Goal: Task Accomplishment & Management: Complete application form

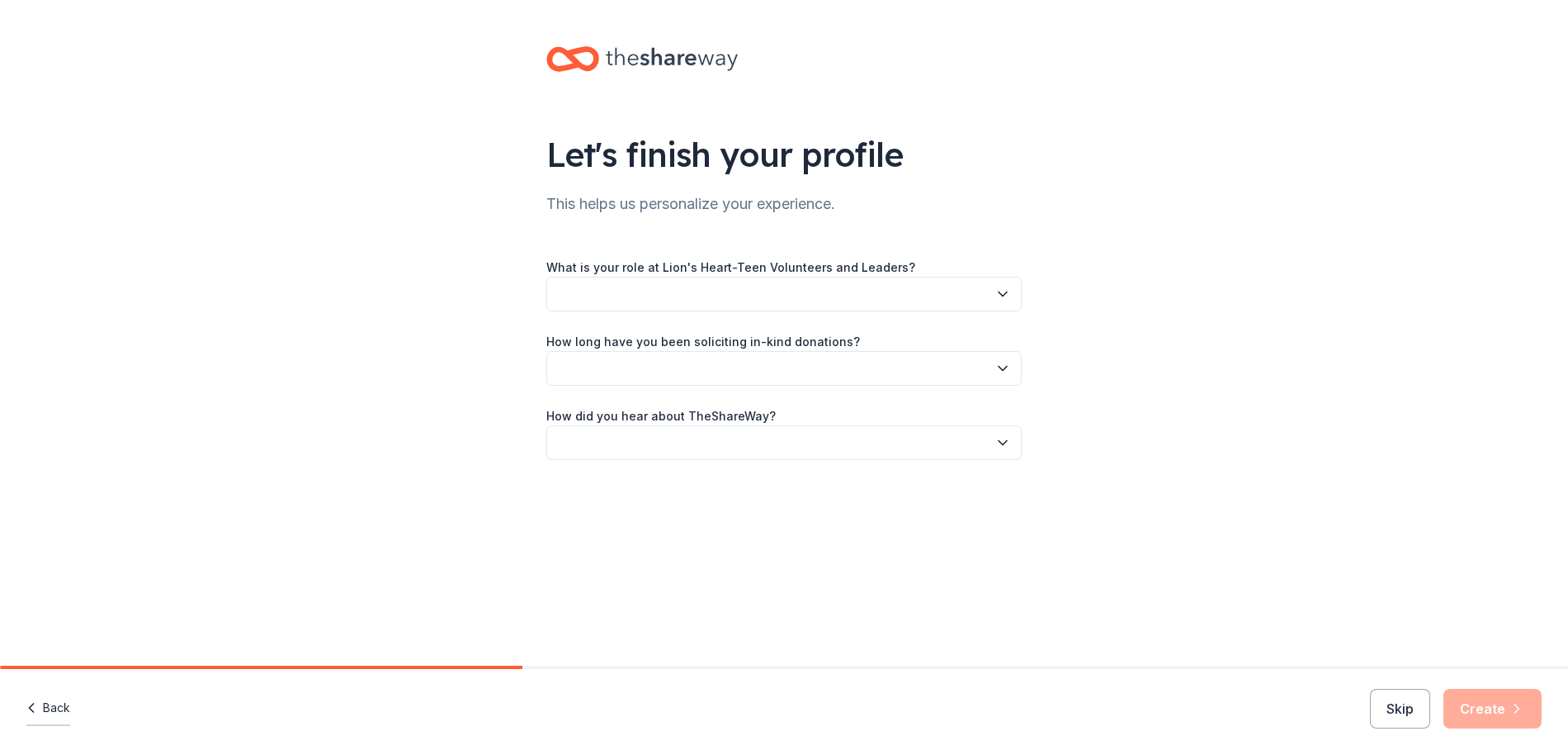
click at [62, 708] on button "Back" at bounding box center [48, 708] width 44 height 34
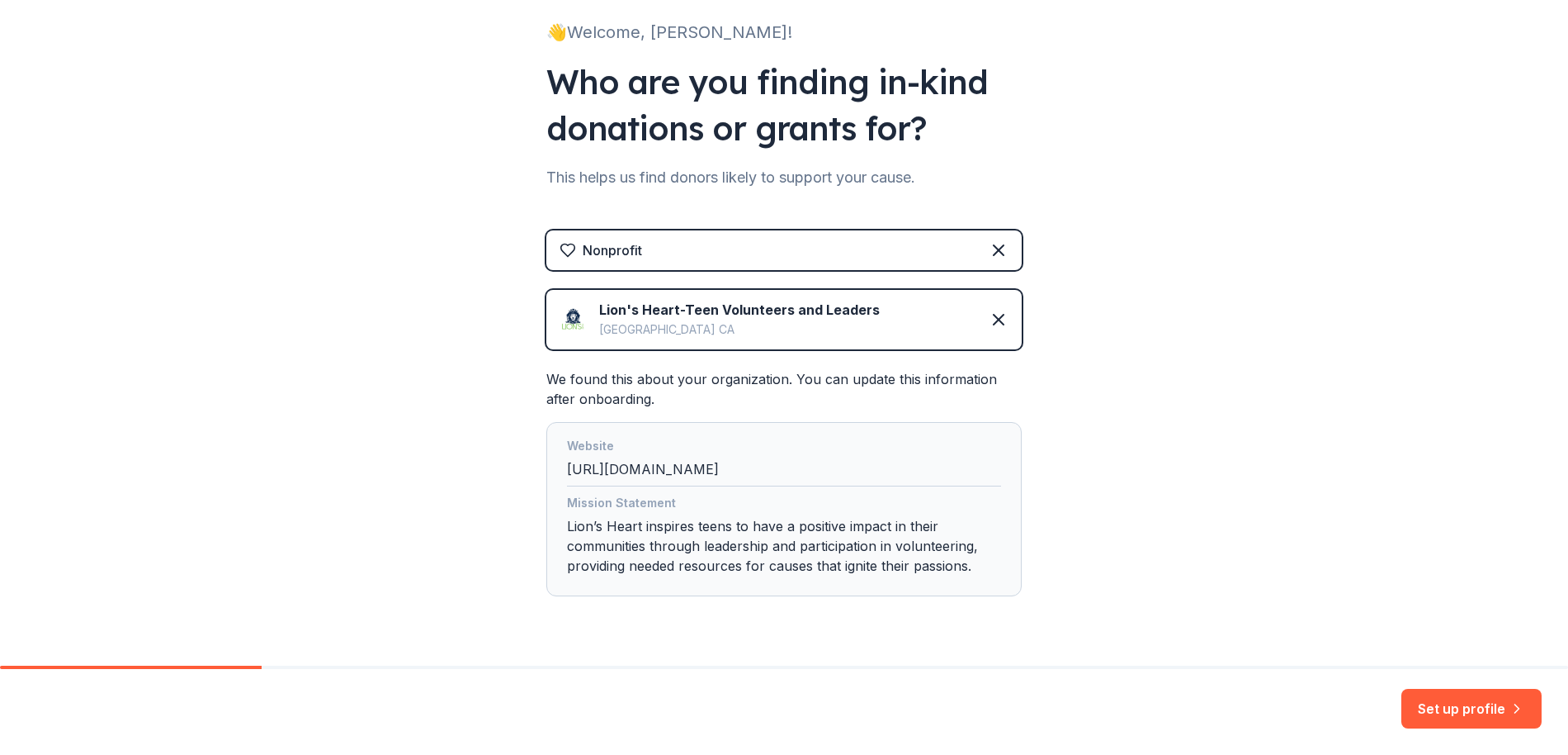
scroll to position [155, 0]
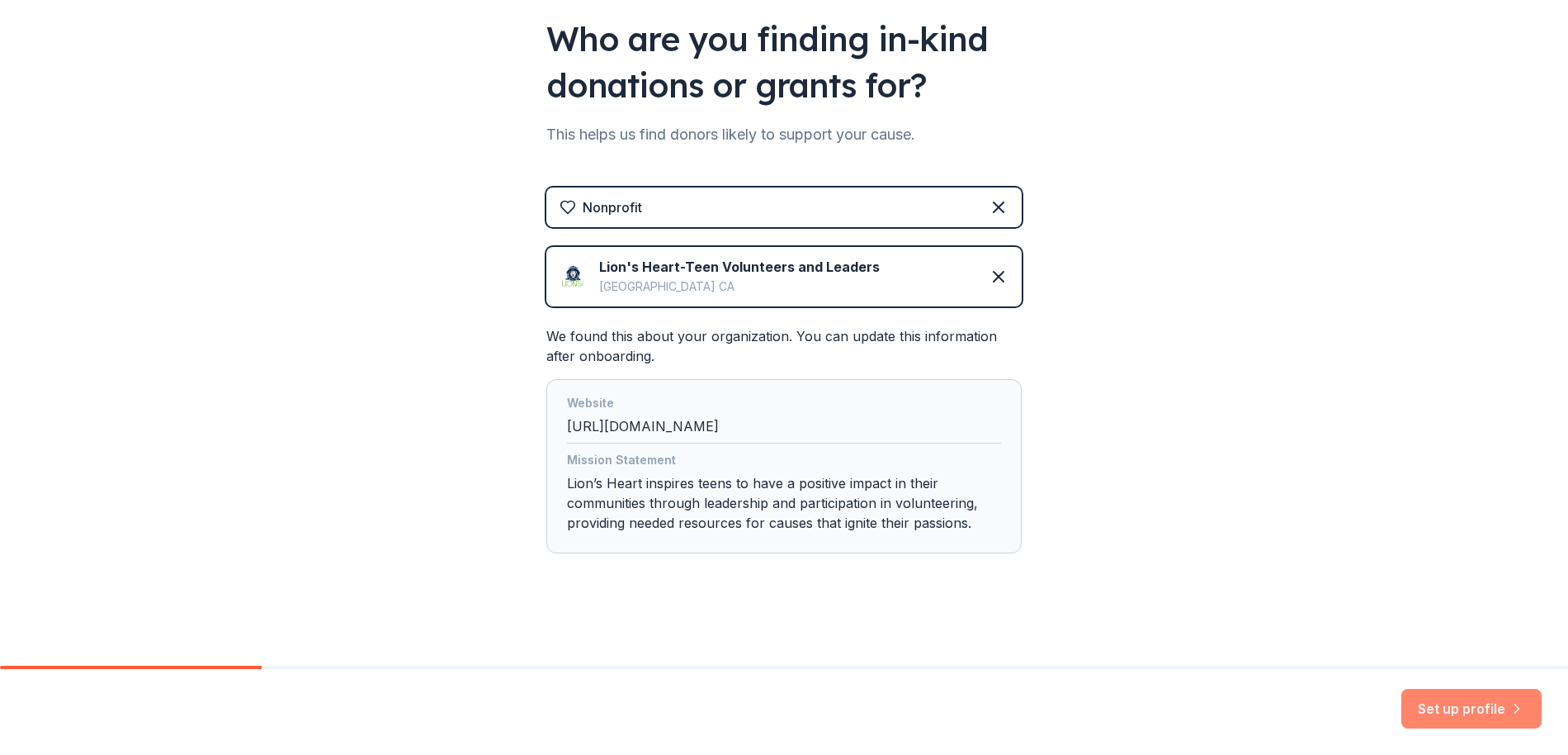
click at [1416, 700] on button "Set up profile" at bounding box center [1472, 708] width 141 height 40
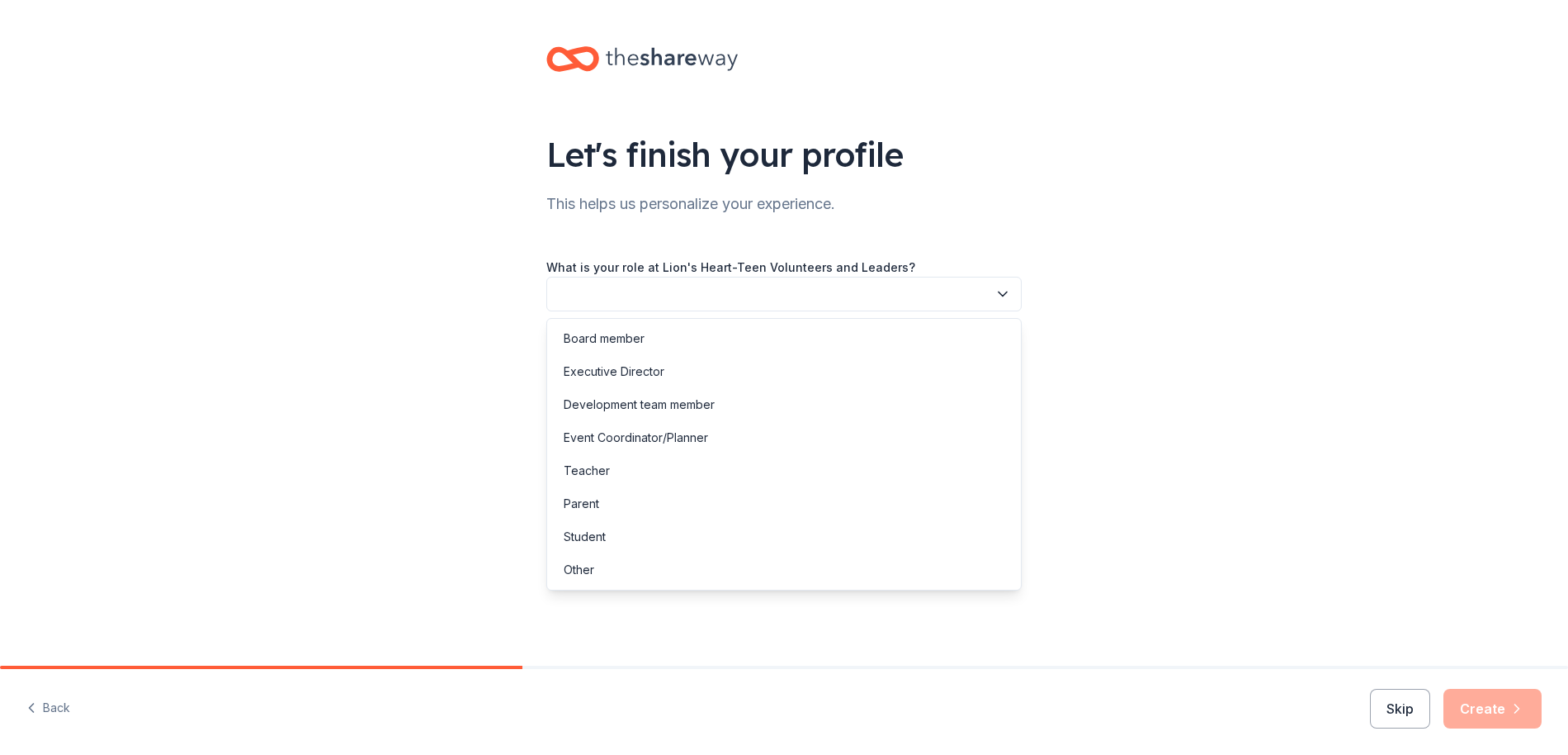
click at [621, 292] on button "button" at bounding box center [784, 294] width 475 height 34
click at [613, 377] on div "Executive Director" at bounding box center [614, 371] width 101 height 20
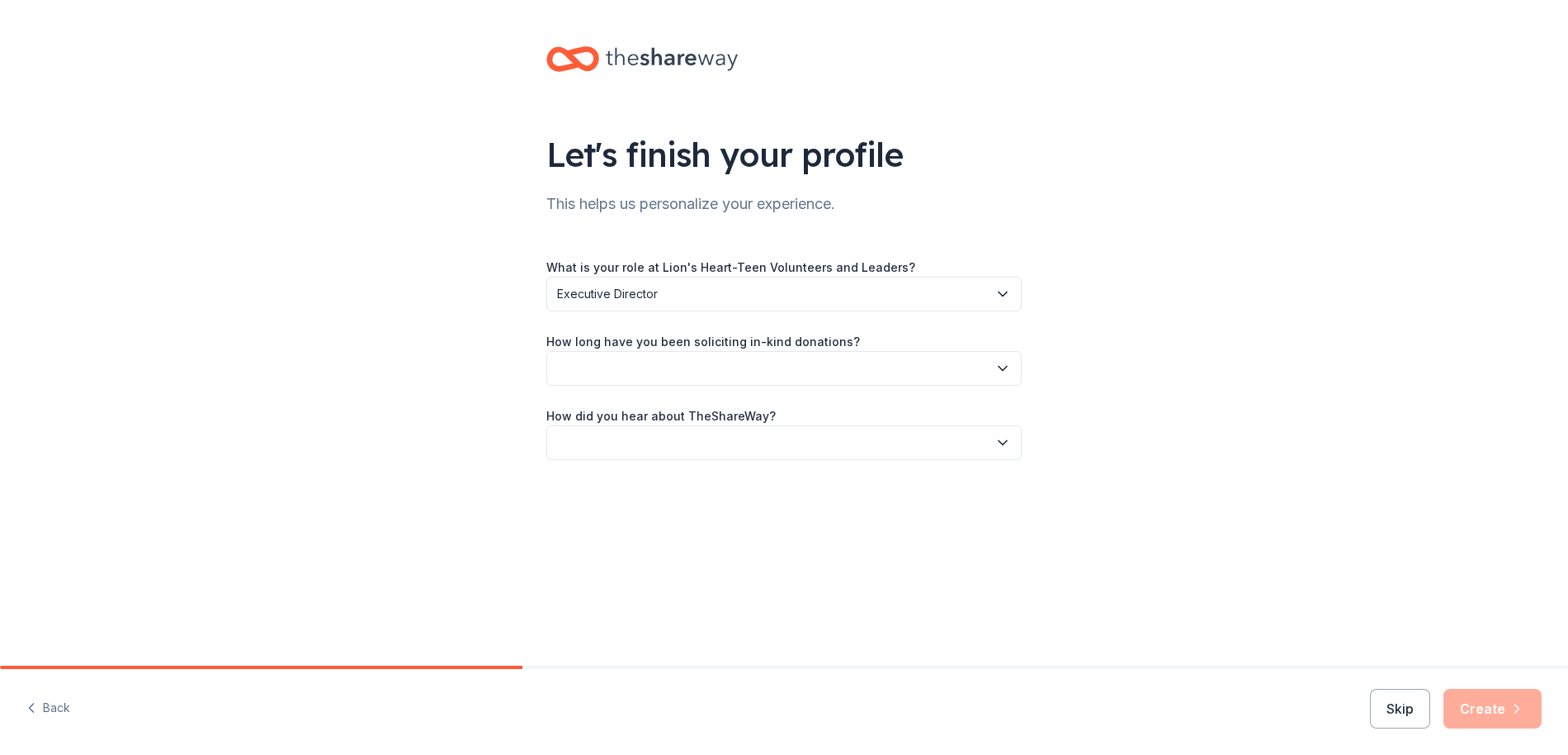
click at [919, 368] on button "button" at bounding box center [784, 368] width 475 height 34
click at [599, 470] on div "2 to 5 years" at bounding box center [596, 478] width 65 height 20
click at [582, 437] on button "button" at bounding box center [784, 442] width 475 height 34
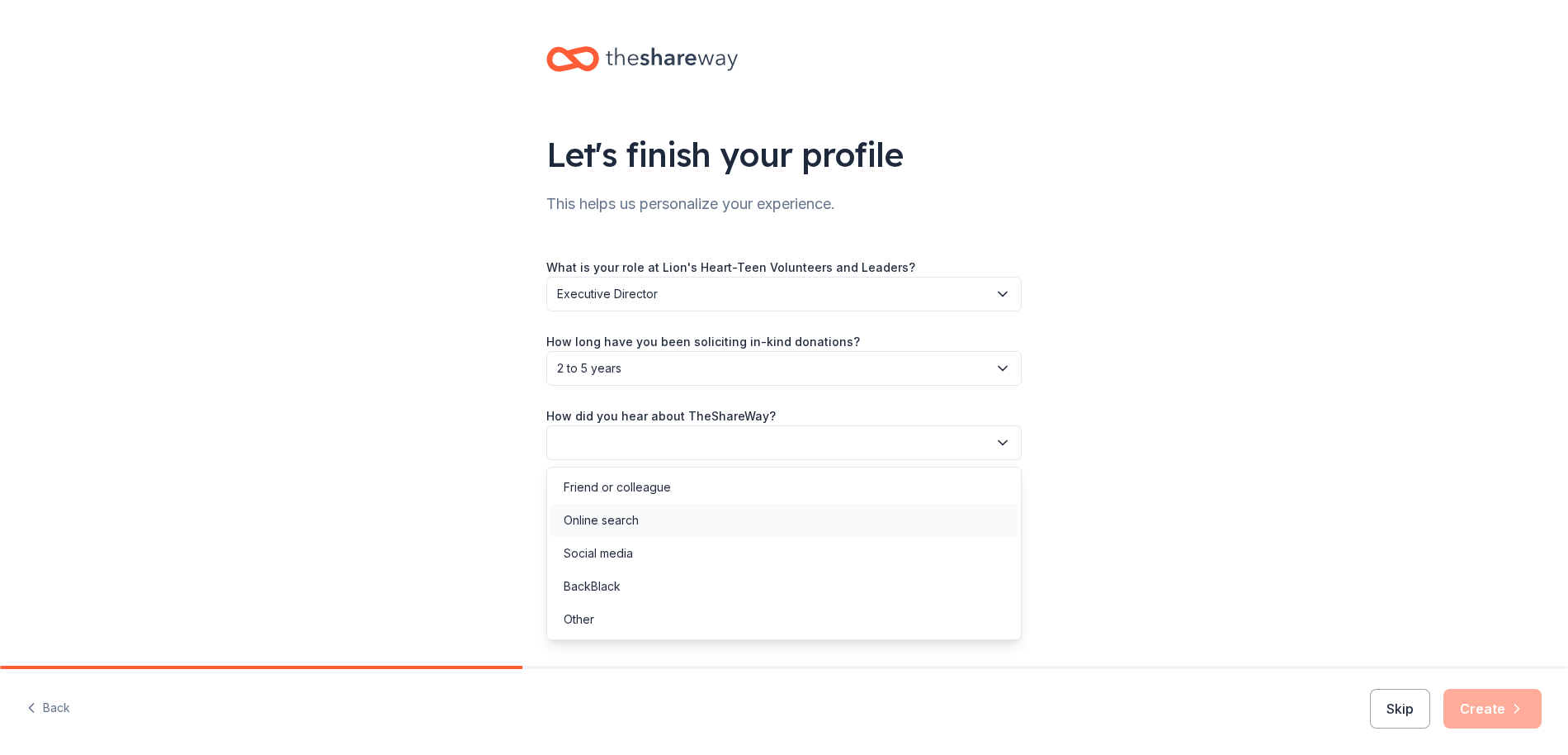
click at [607, 522] on div "Online search" at bounding box center [601, 520] width 75 height 20
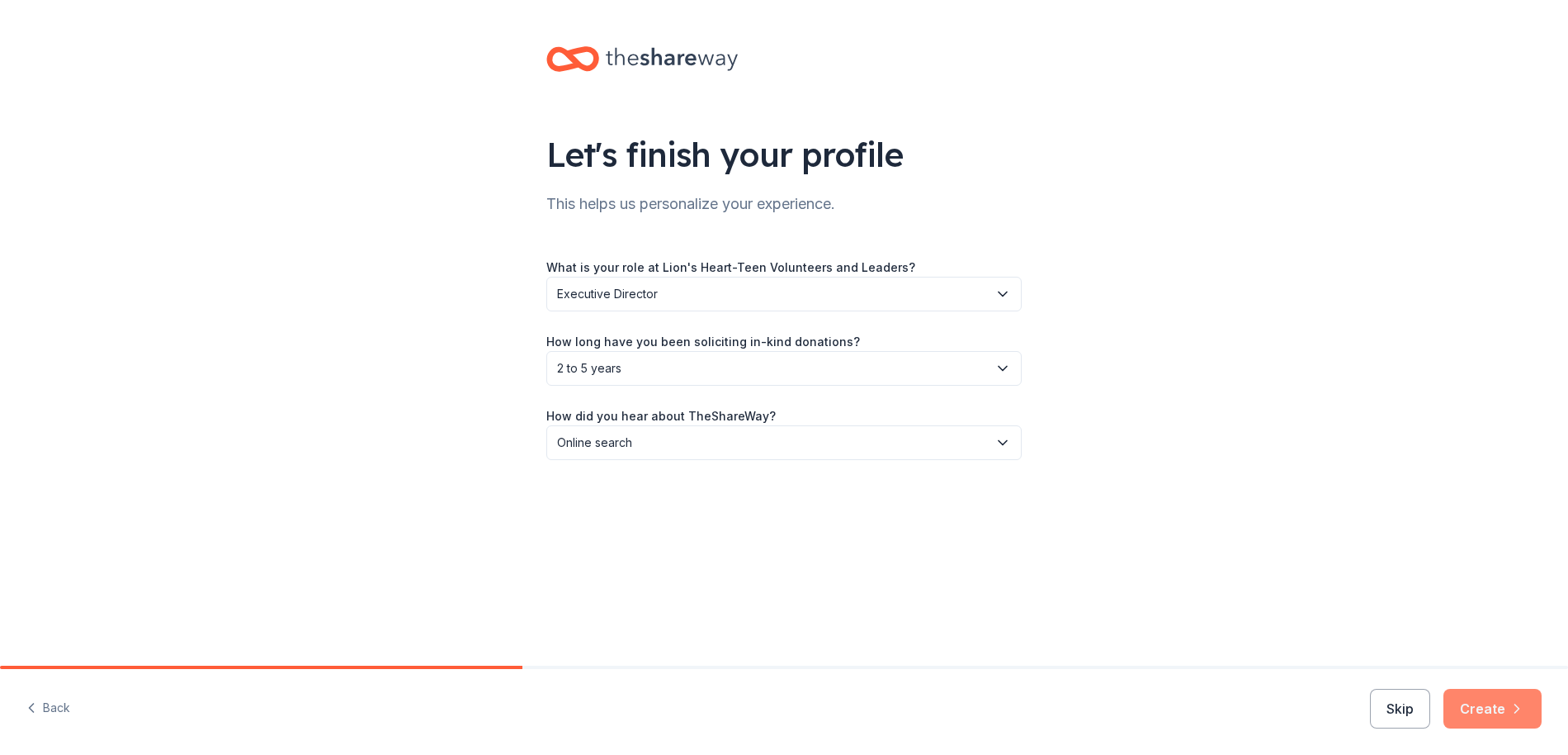
click at [1505, 712] on button "Create" at bounding box center [1492, 708] width 98 height 40
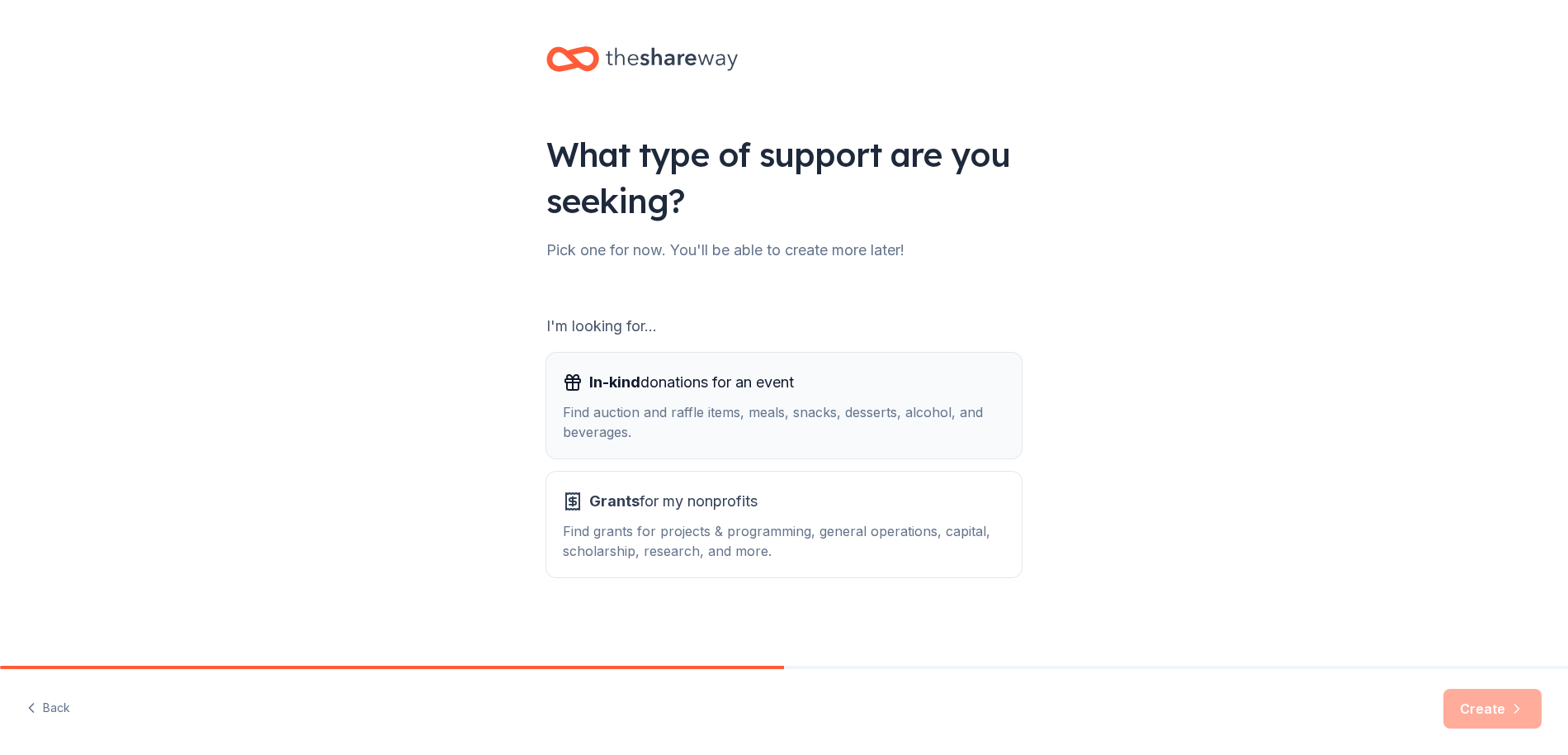
click at [750, 408] on div "Find auction and raffle items, meals, snacks, desserts, alcohol, and beverages." at bounding box center [783, 422] width 442 height 40
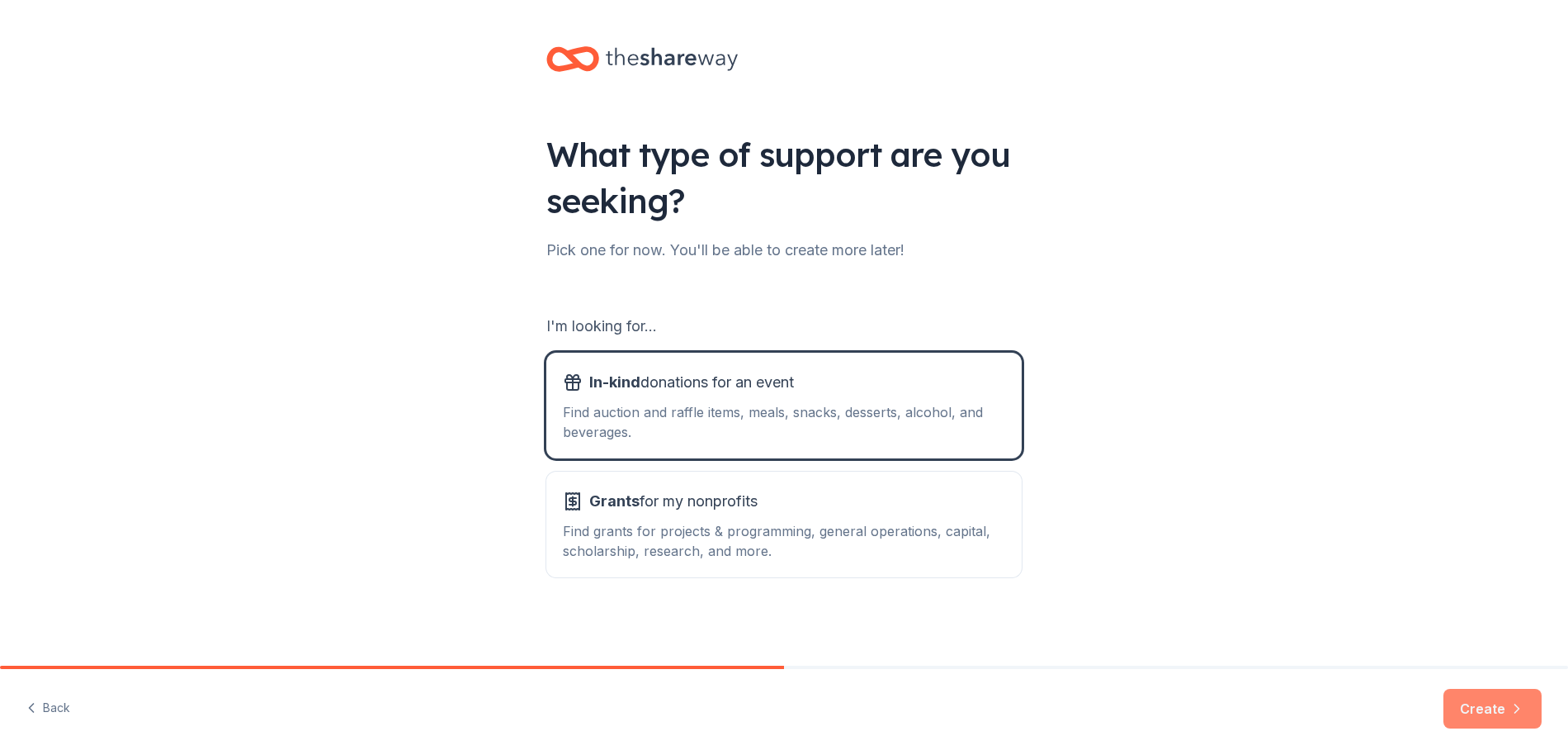
click at [1483, 697] on button "Create" at bounding box center [1492, 708] width 98 height 40
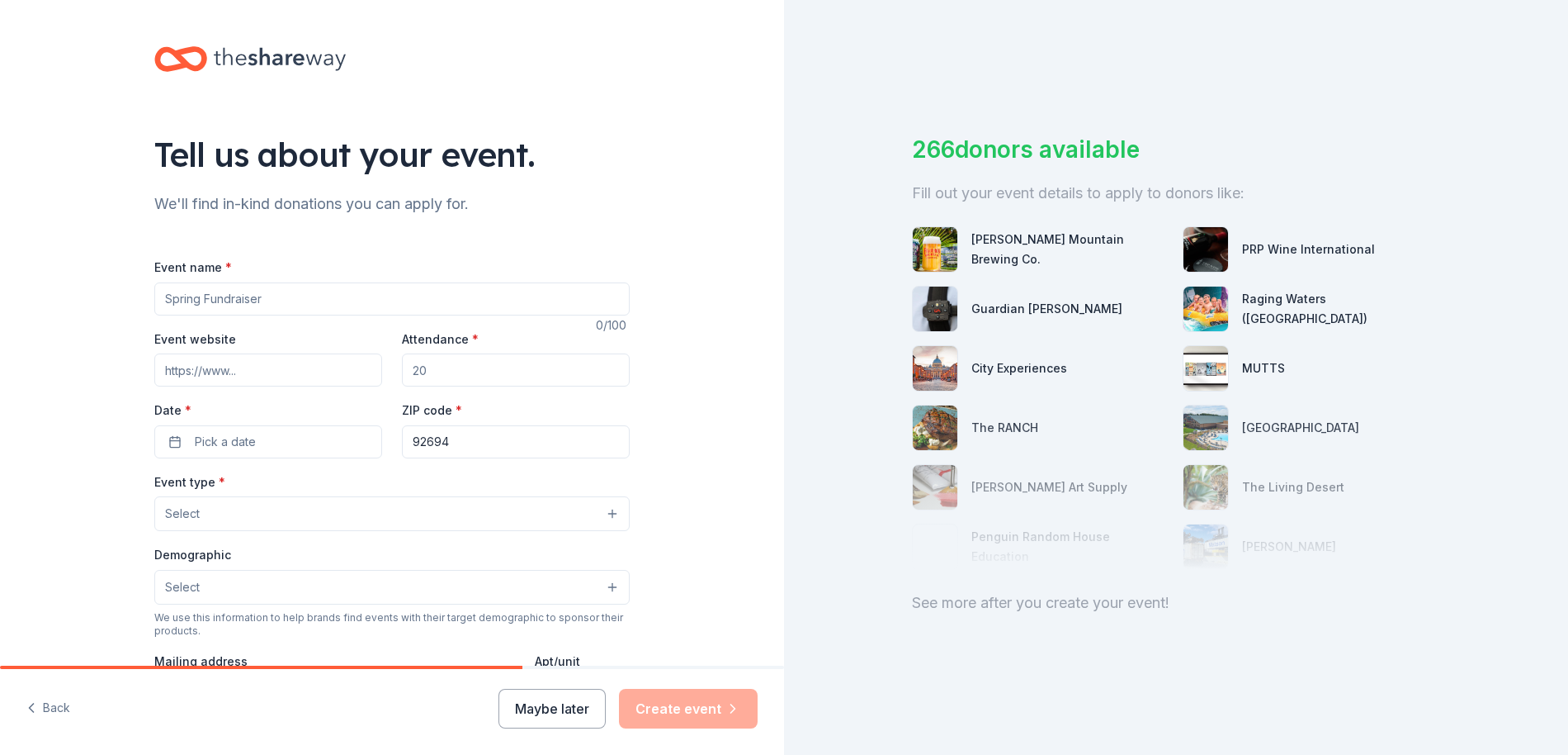
click at [258, 298] on input "Event name *" at bounding box center [392, 299] width 475 height 33
type input "Lion's in Action"
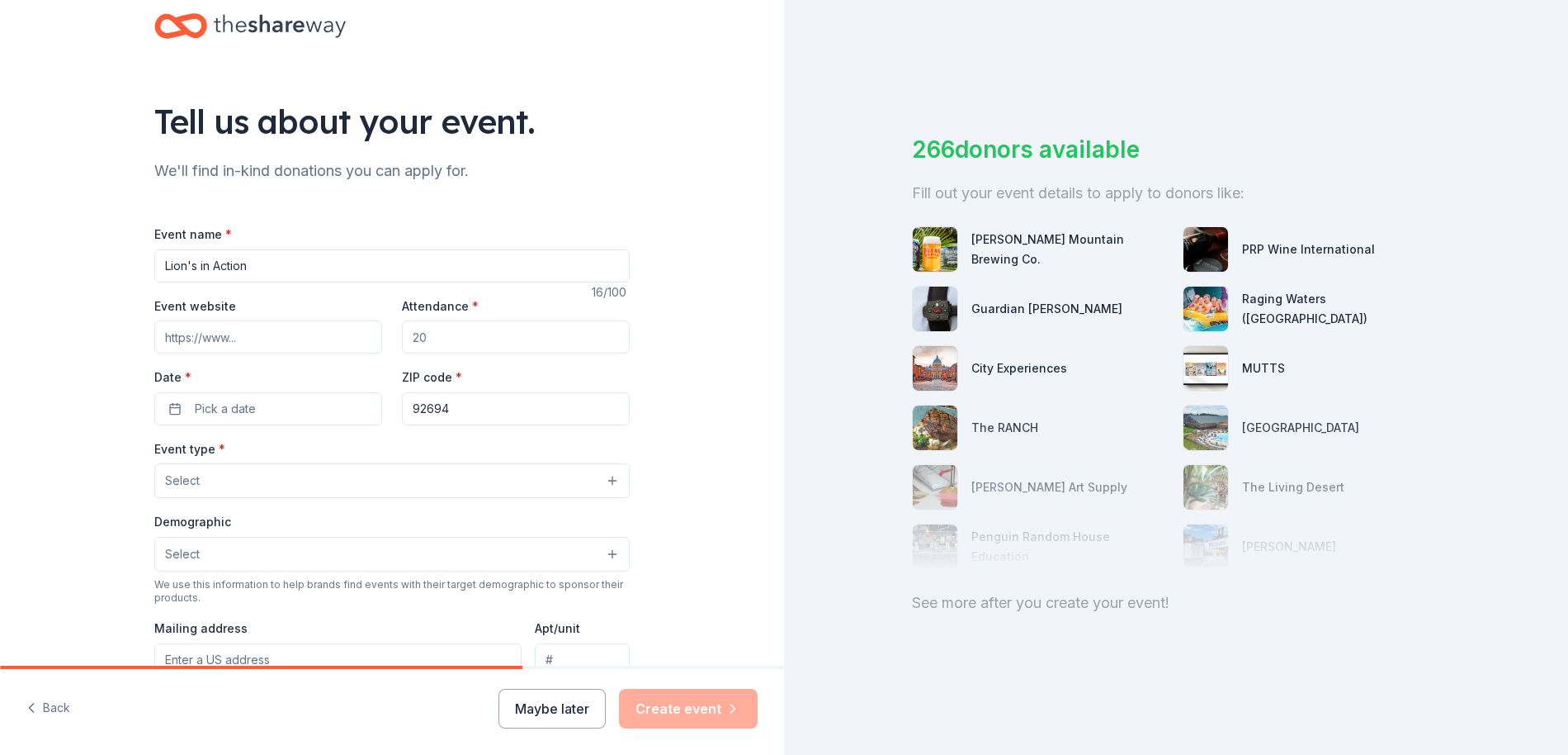
scroll to position [37, 0]
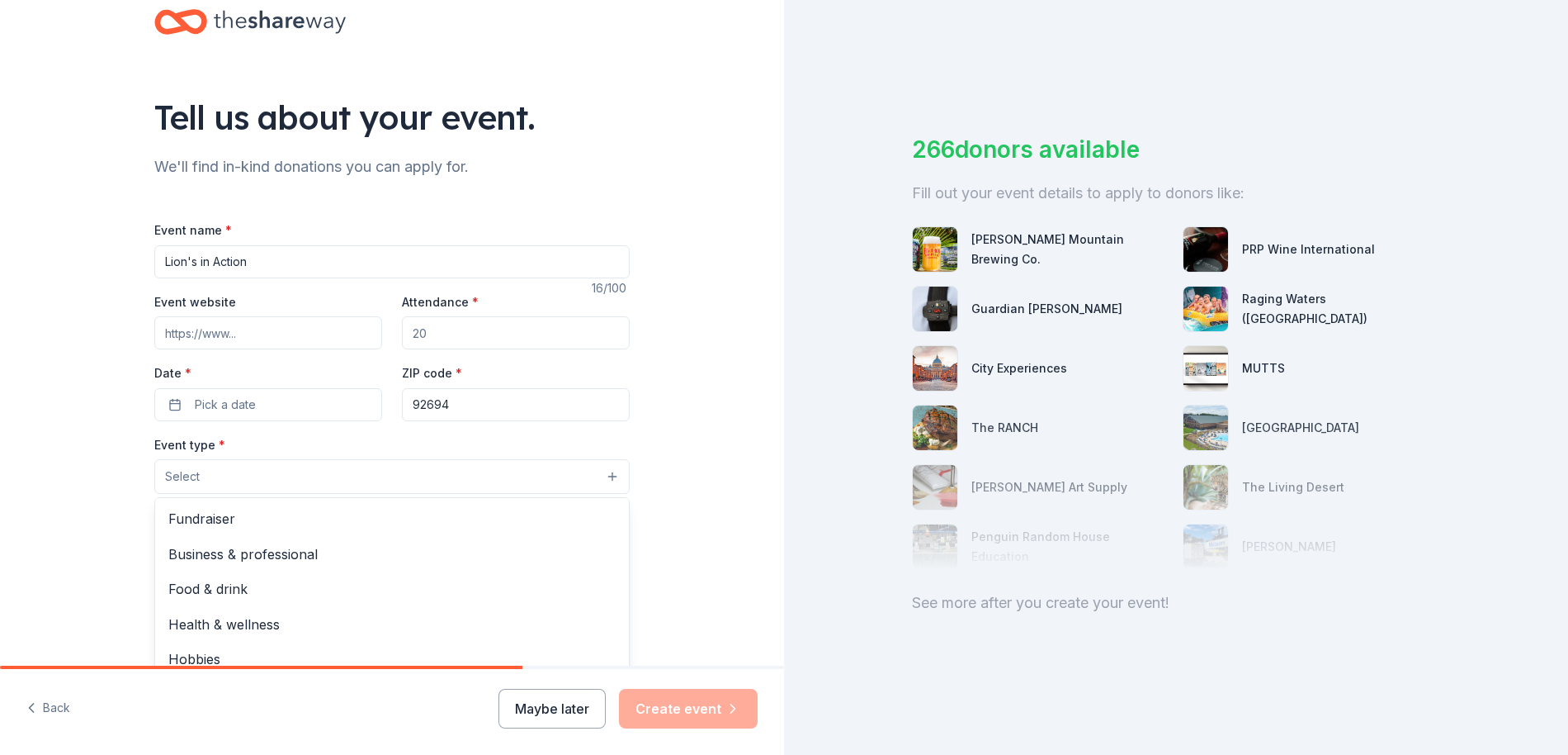
click at [191, 474] on span "Select" at bounding box center [182, 476] width 34 height 20
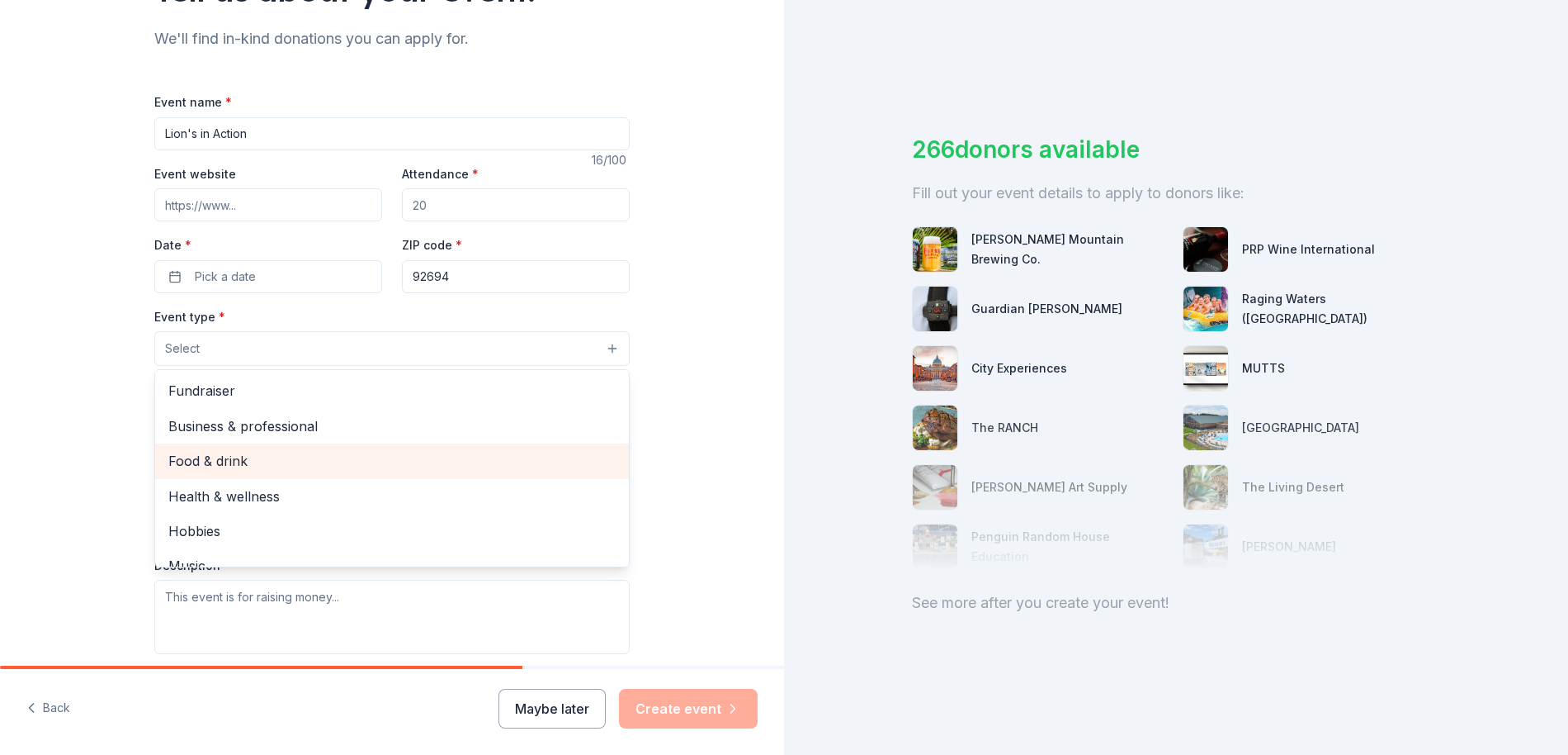
scroll to position [104, 0]
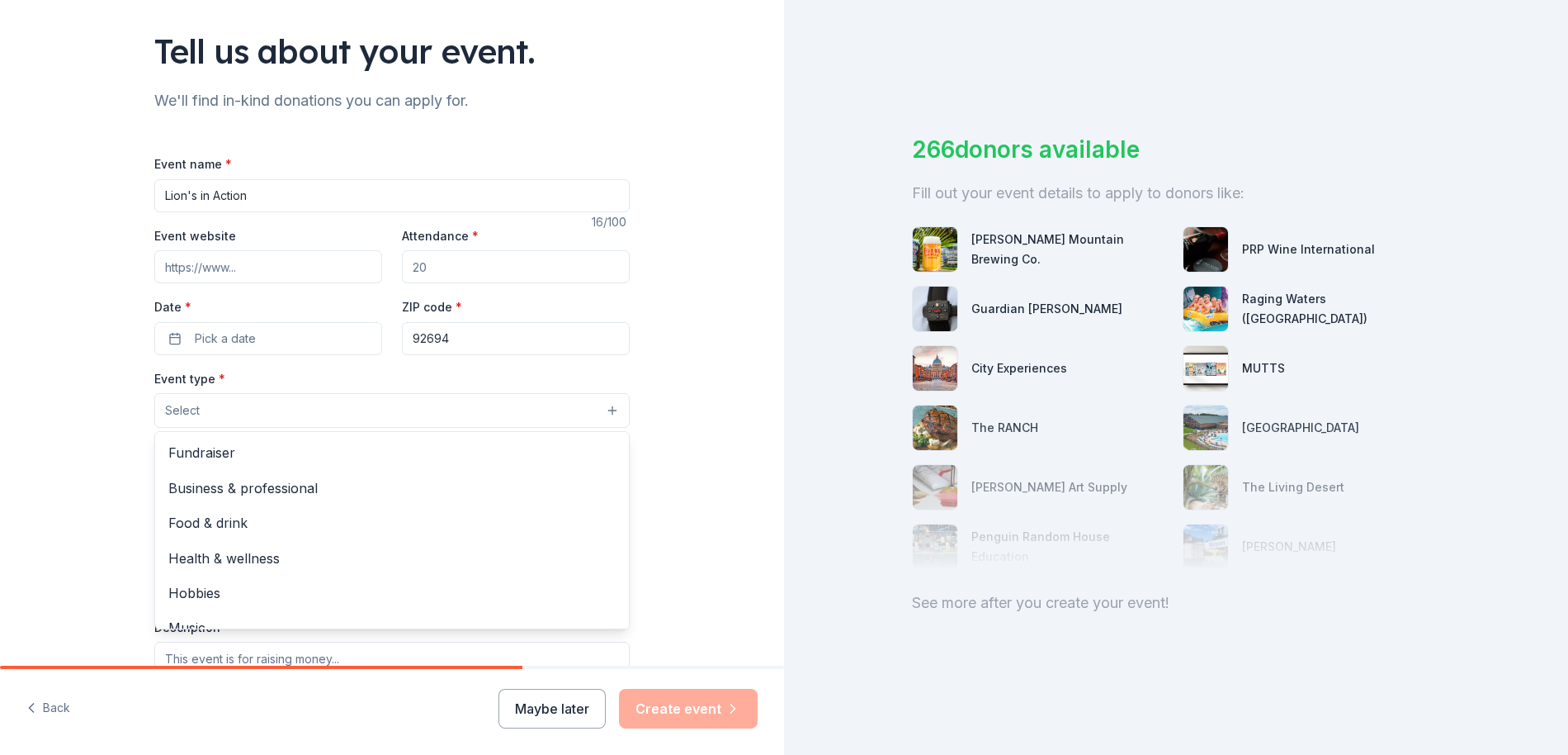
click at [41, 436] on div "Tell us about your event. We'll find in-kind donations you can apply for. Event…" at bounding box center [392, 446] width 784 height 1099
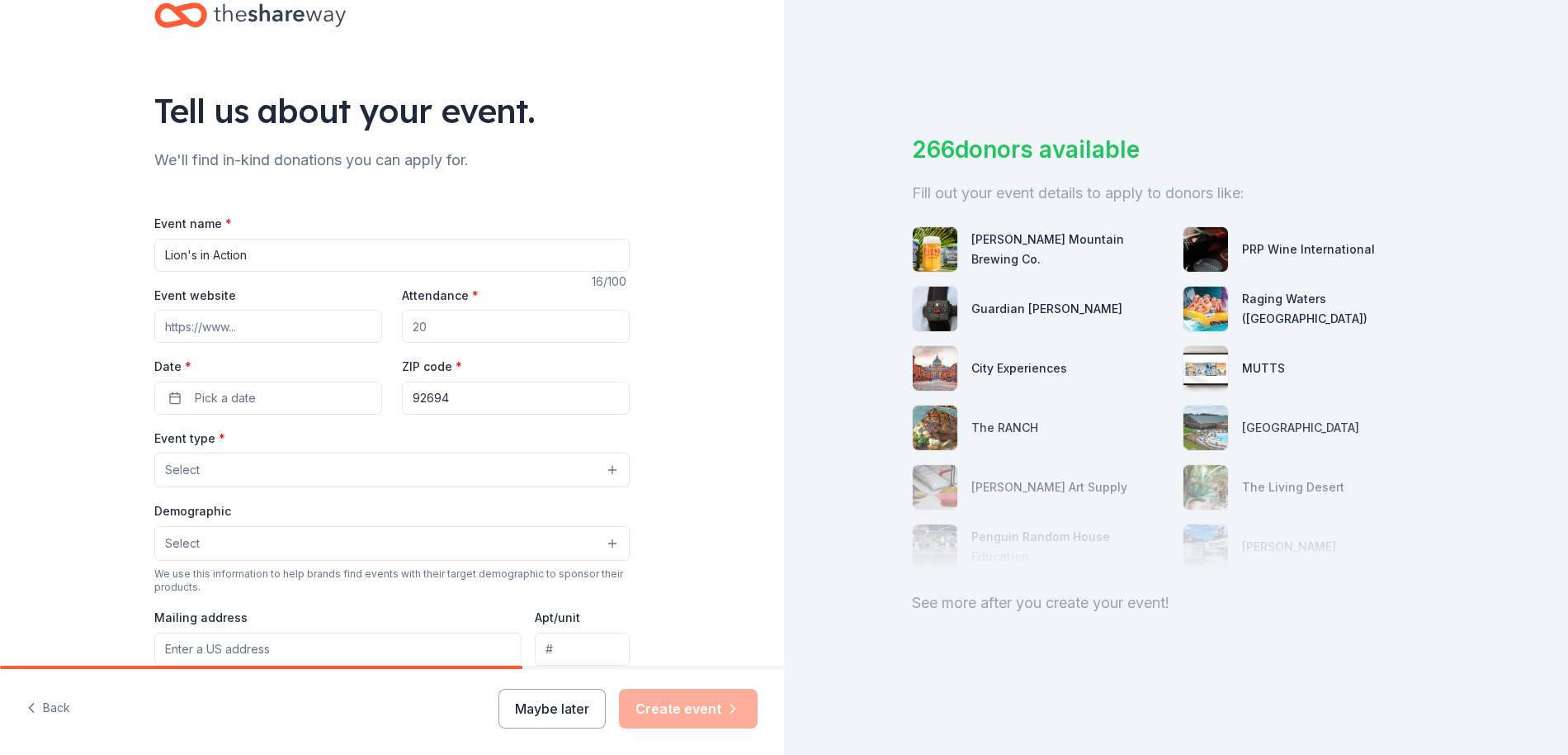
scroll to position [37, 0]
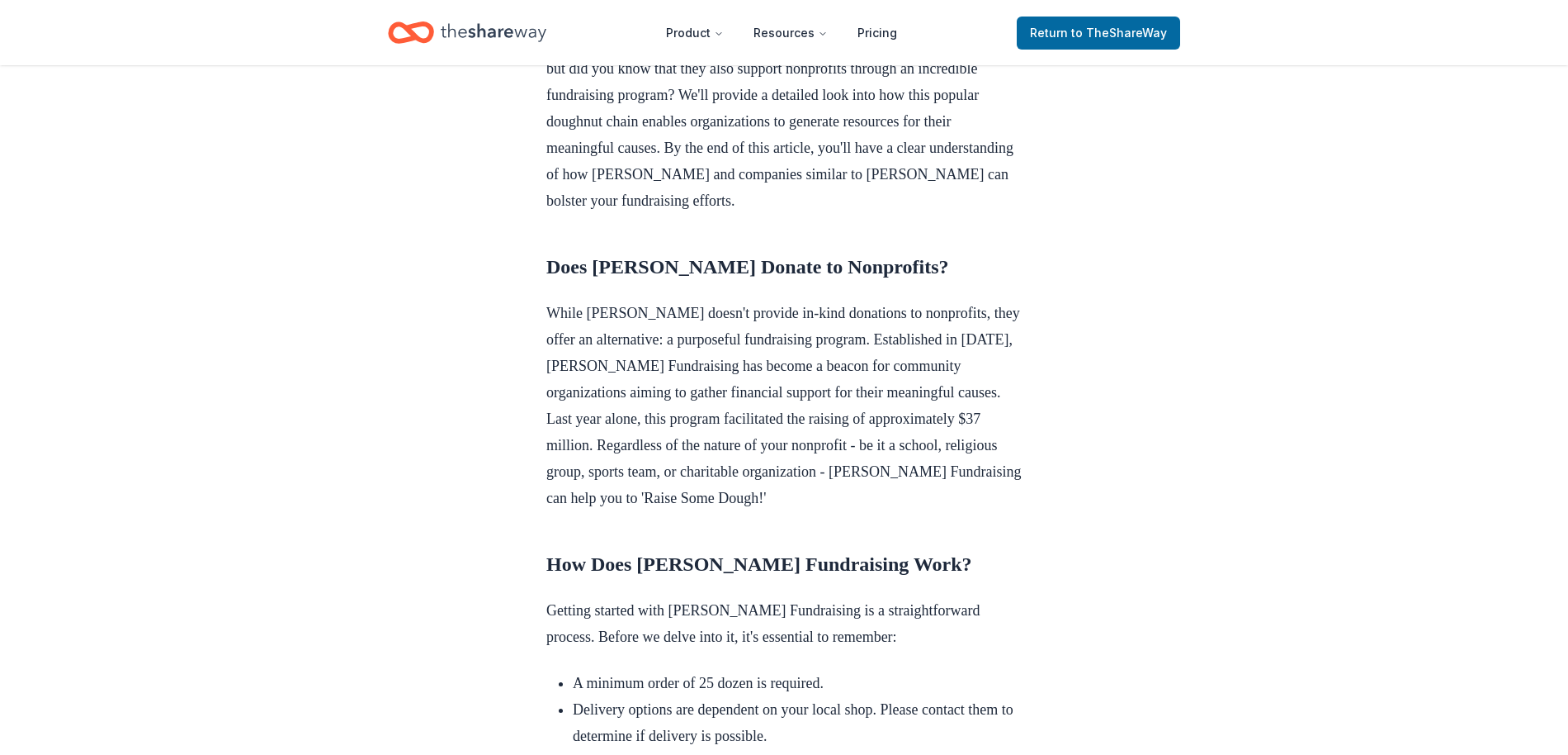
scroll to position [592, 0]
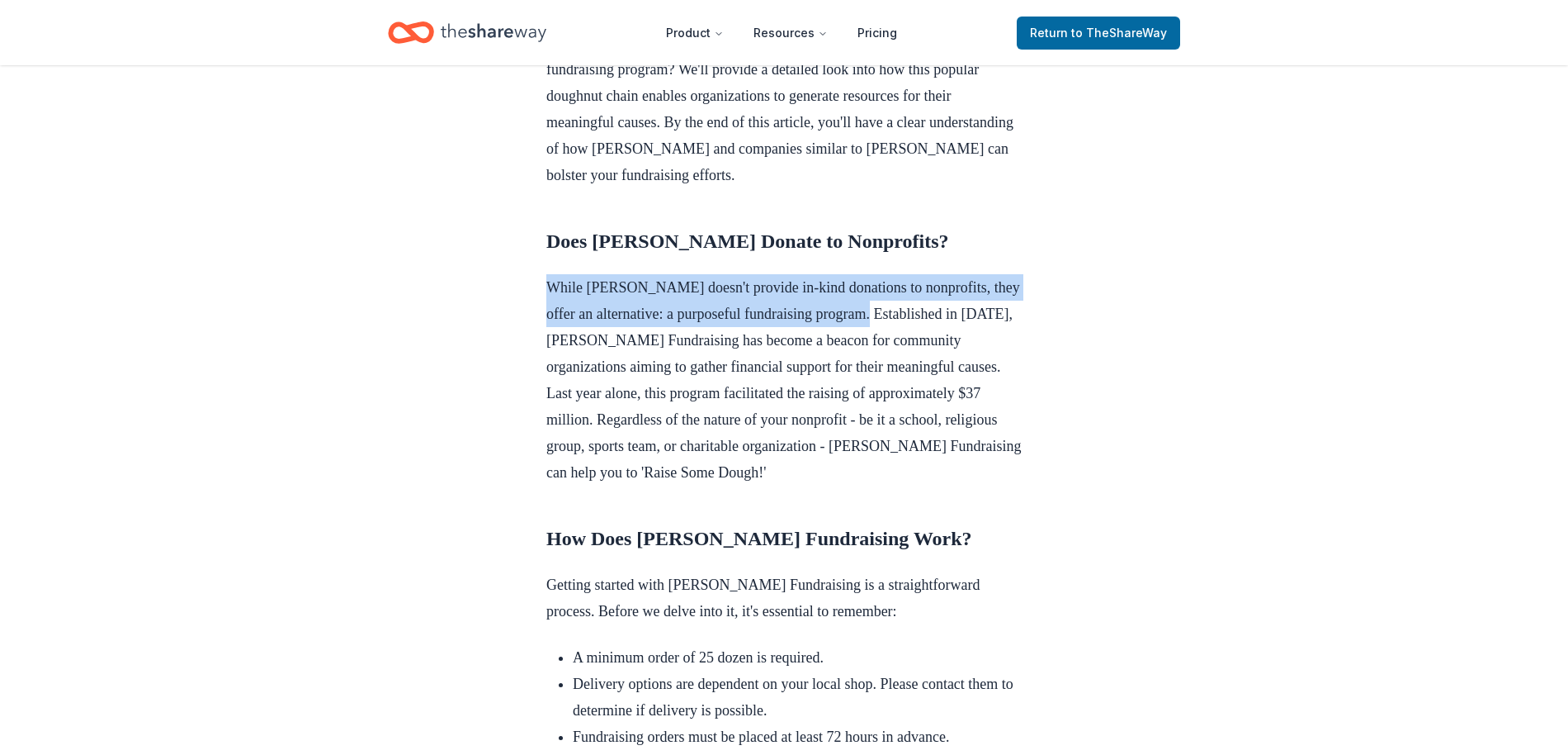
drag, startPoint x: 548, startPoint y: 285, endPoint x: 941, endPoint y: 311, distance: 393.9
click at [941, 311] on p "While Krispy Kreme doesn't provide in-kind donations to nonprofits, they offer …" at bounding box center [784, 379] width 475 height 211
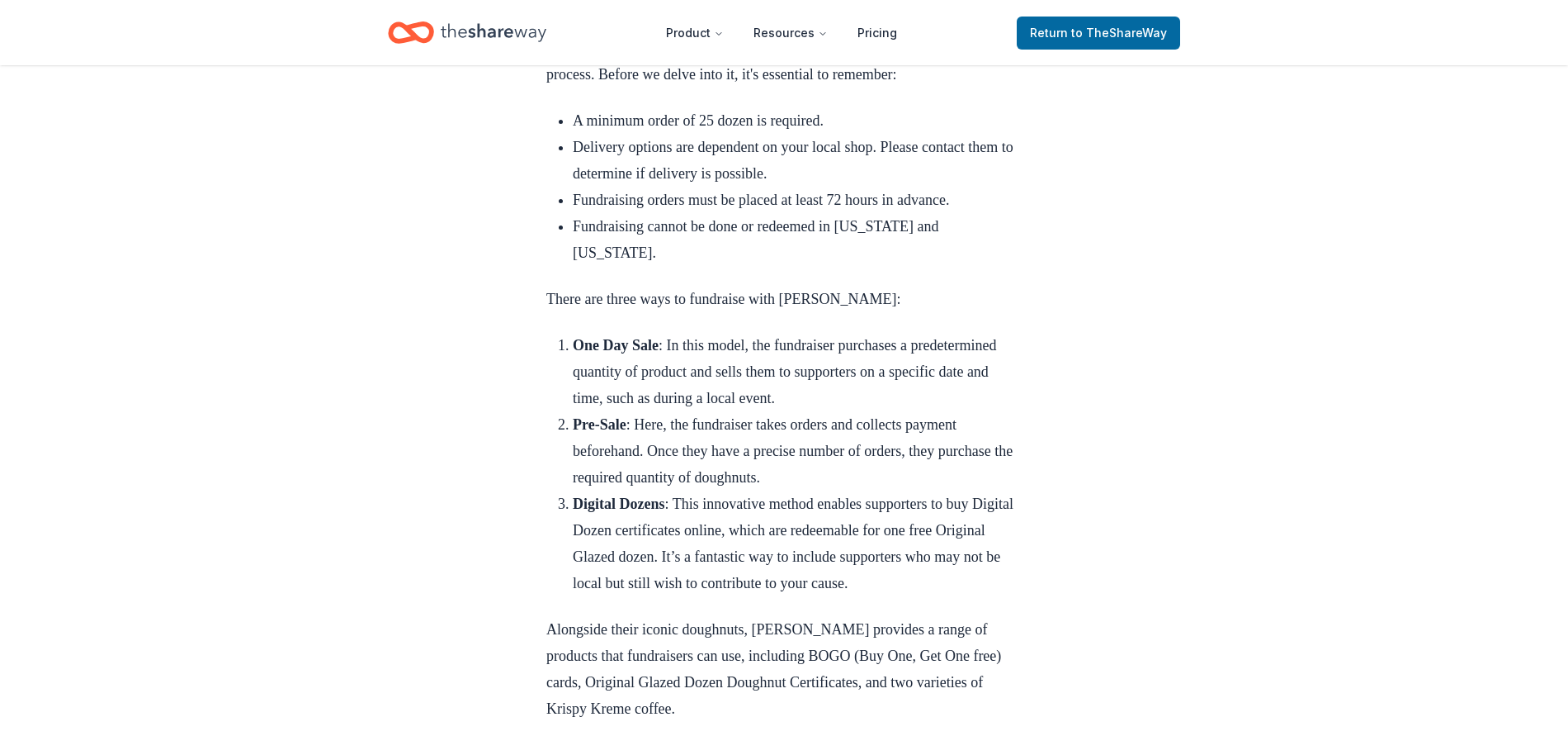
scroll to position [1126, 0]
